Goal: Task Accomplishment & Management: Manage account settings

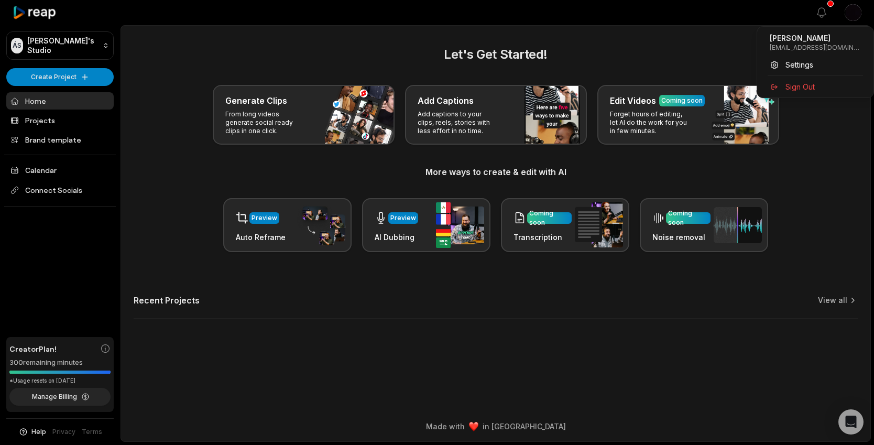
click at [853, 9] on html "ÁS Álvaro's Studio Create Project Home Projects Brand template Calendar Connect…" at bounding box center [437, 222] width 874 height 445
click at [804, 83] on span "Sign Out" at bounding box center [800, 86] width 29 height 11
